Goal: Information Seeking & Learning: Learn about a topic

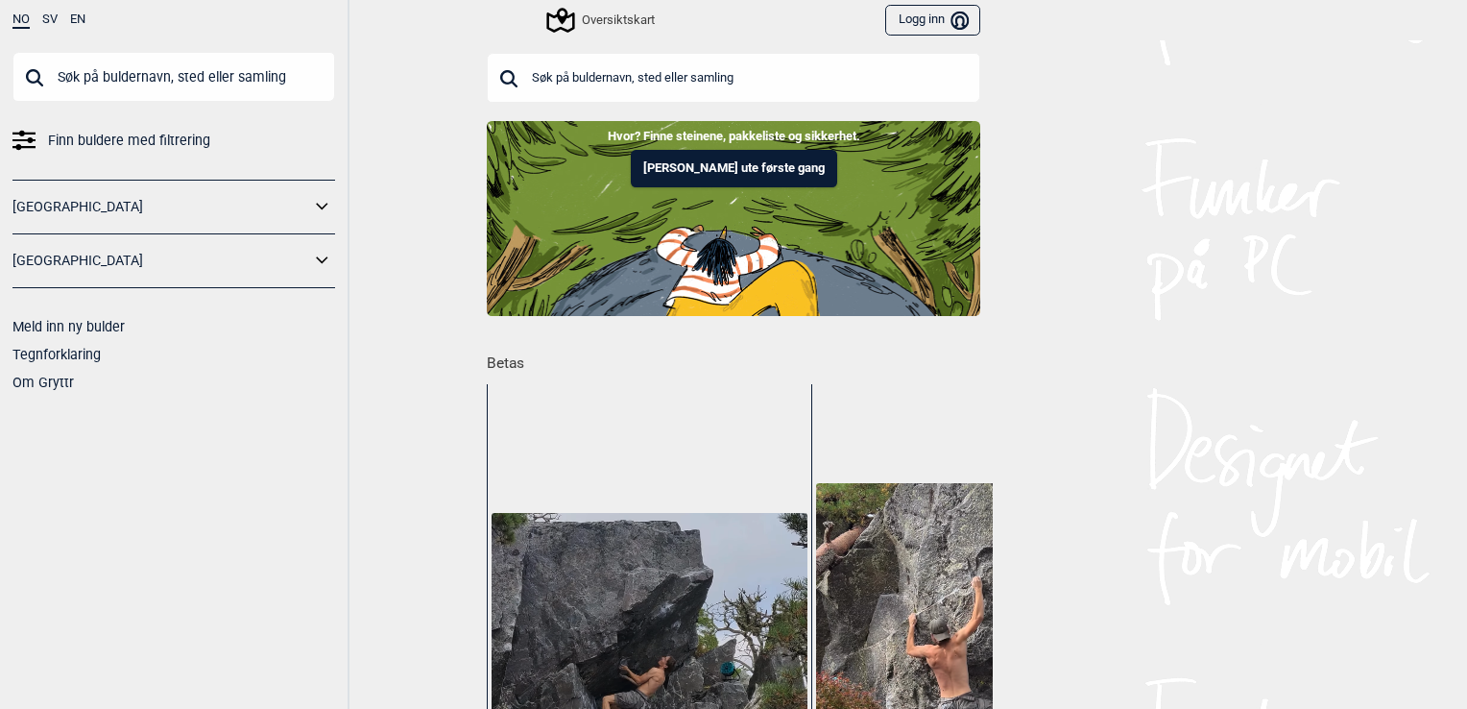
click at [191, 84] on input "text" at bounding box center [173, 77] width 323 height 50
type input "ål"
click at [33, 78] on input "ål" at bounding box center [173, 77] width 323 height 50
click at [528, 69] on input "text" at bounding box center [734, 78] width 494 height 50
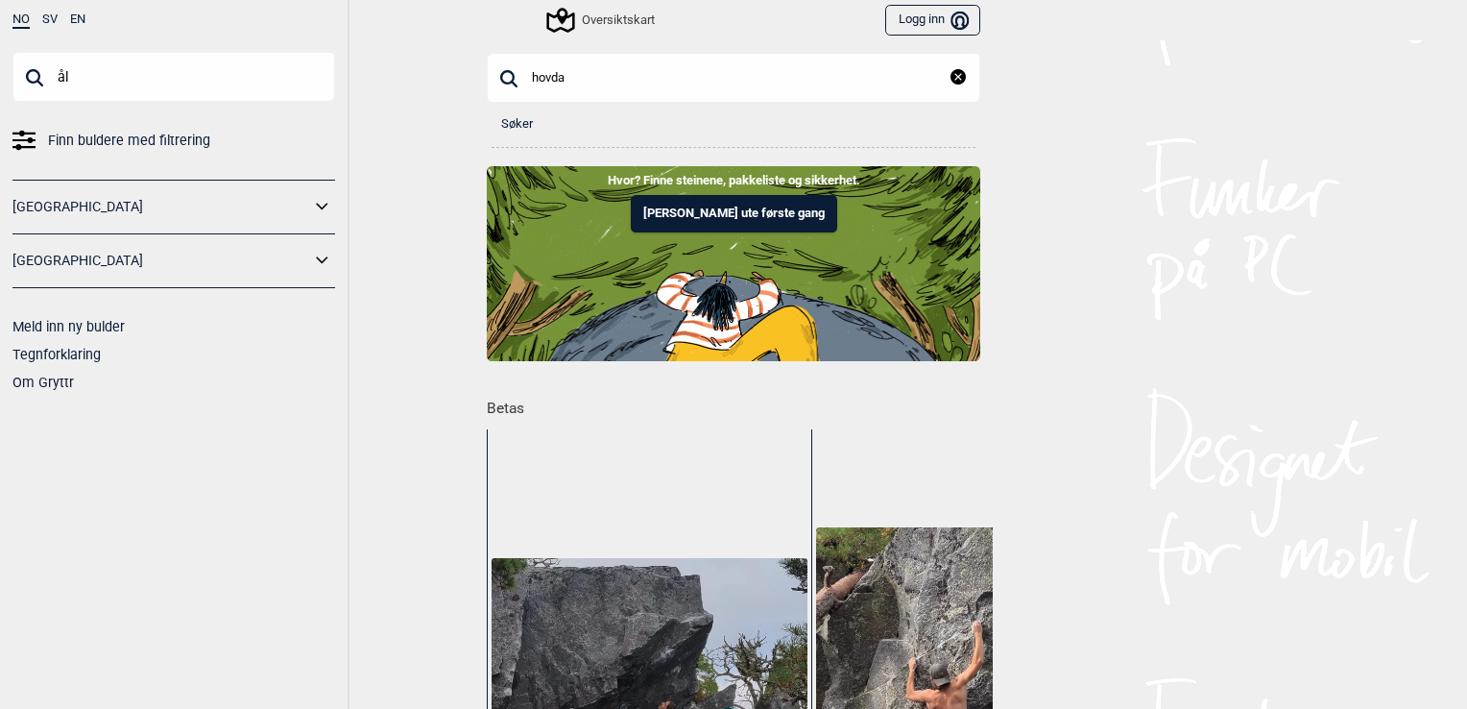
type input "hovda"
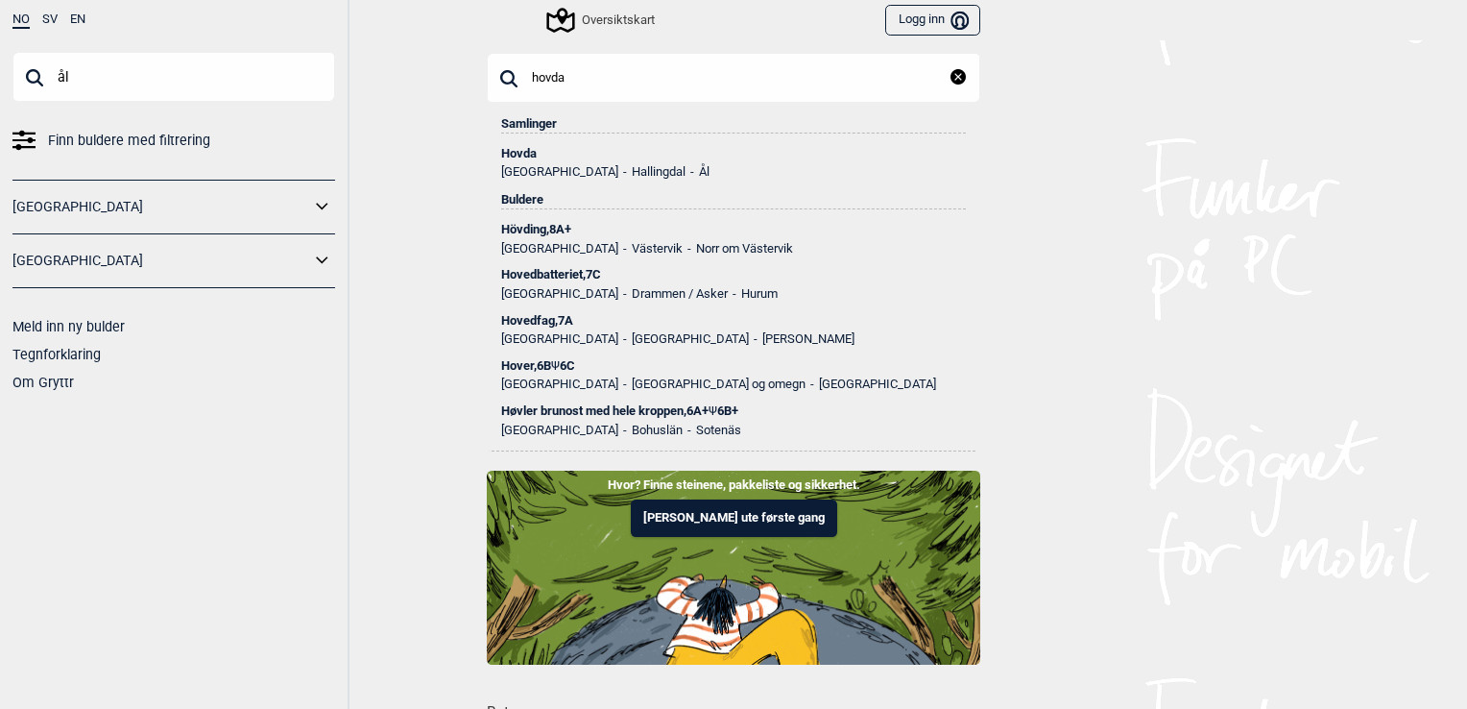
click at [570, 179] on div "Buldere" at bounding box center [733, 194] width 465 height 31
click at [618, 165] on li "Hallingdal" at bounding box center [651, 171] width 67 height 13
click at [513, 150] on div "Hovda" at bounding box center [733, 153] width 465 height 13
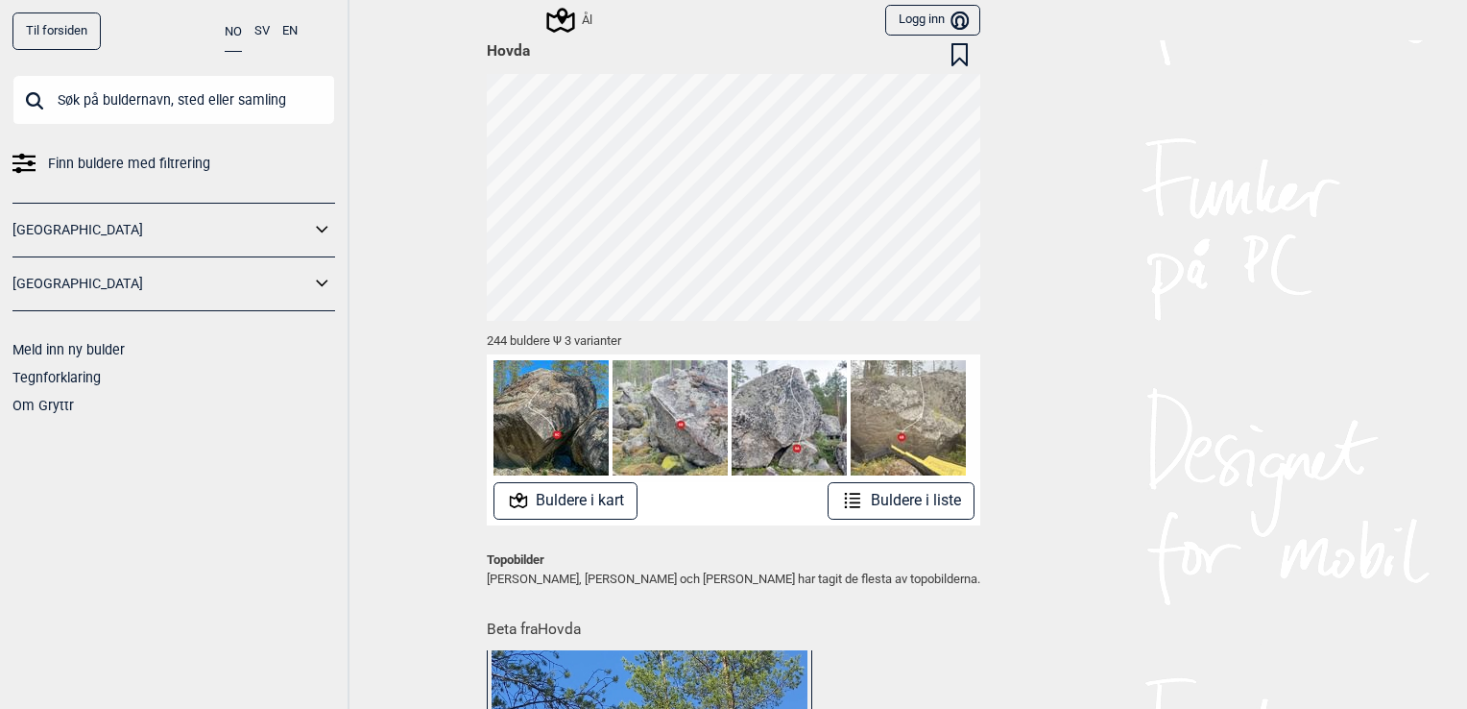
scroll to position [38, 0]
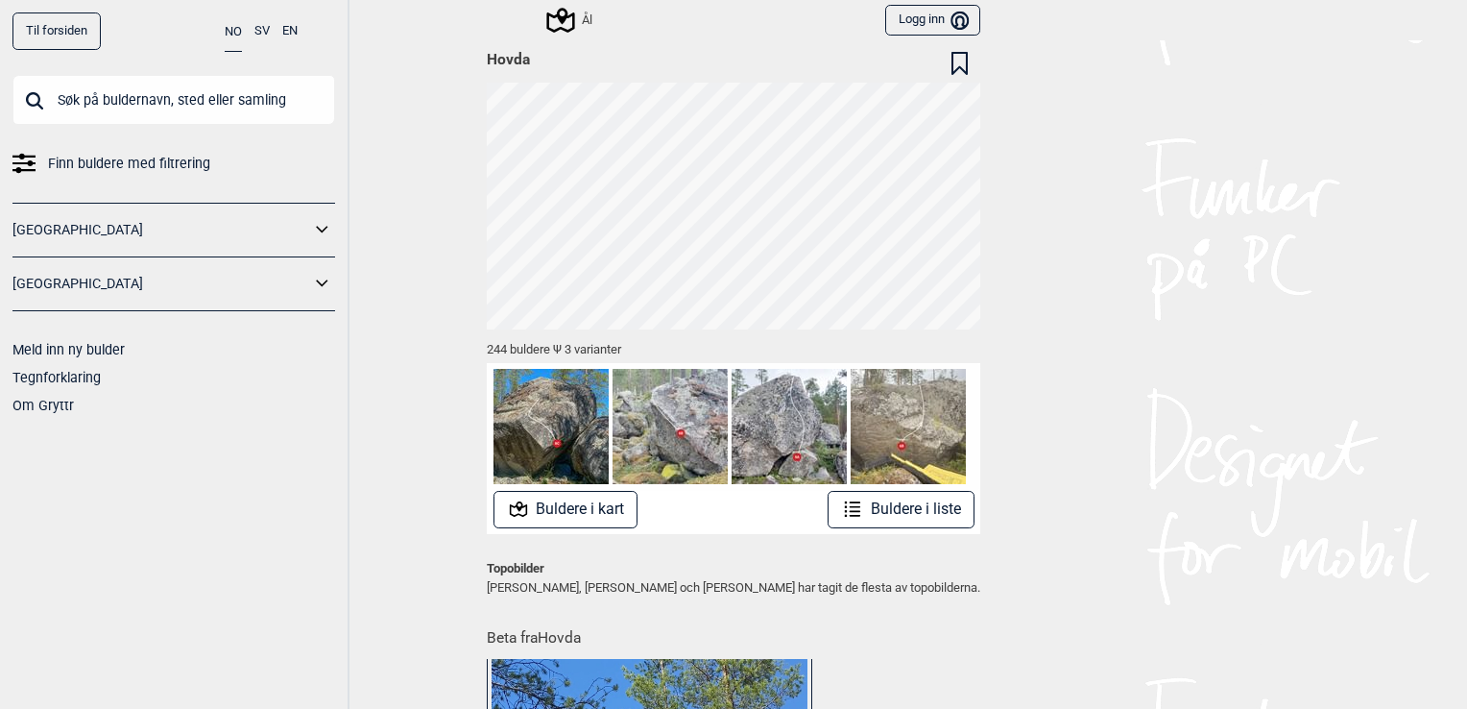
click at [566, 513] on button "Buldere i kart" at bounding box center [566, 509] width 145 height 37
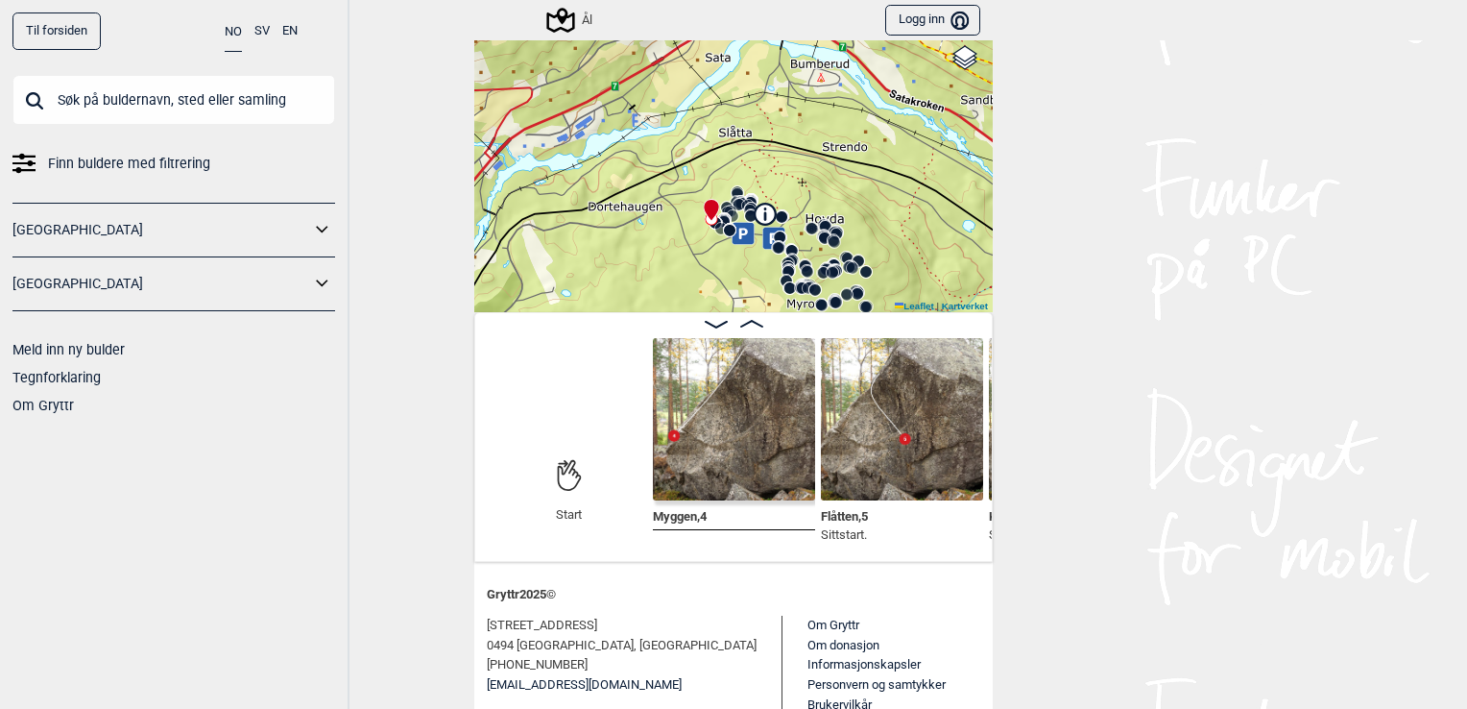
scroll to position [211, 0]
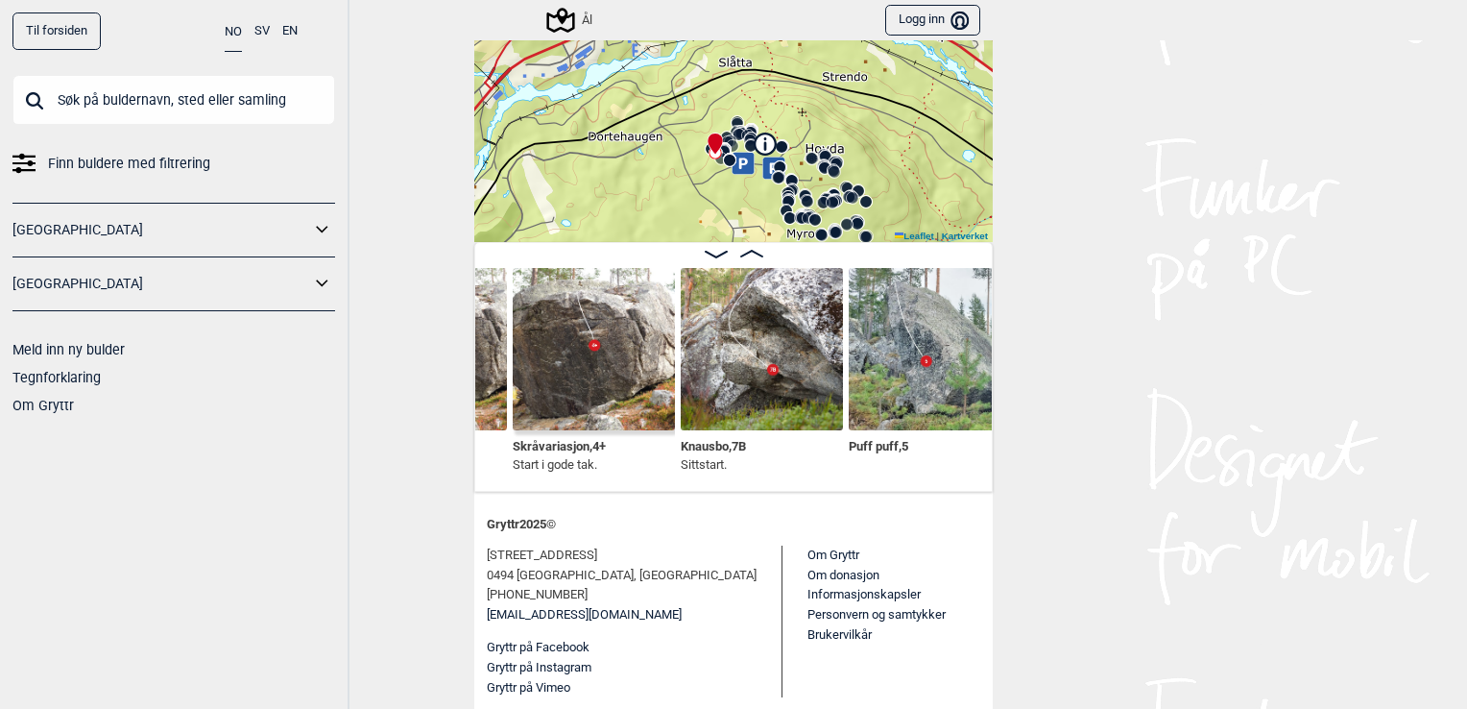
scroll to position [0, 1775]
